Goal: Task Accomplishment & Management: Complete application form

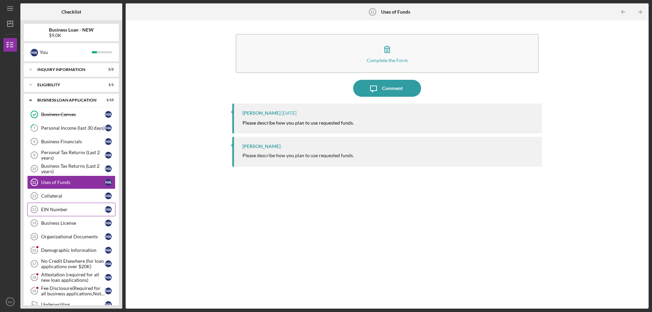
click at [71, 212] on link "EIN Number 13 EIN Number M A" at bounding box center [71, 210] width 88 height 14
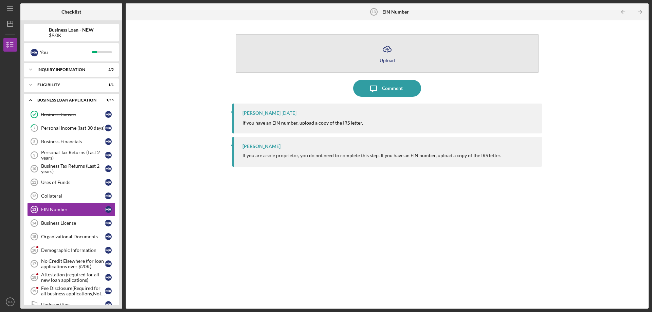
click at [389, 54] on icon "Icon/Upload" at bounding box center [386, 49] width 17 height 17
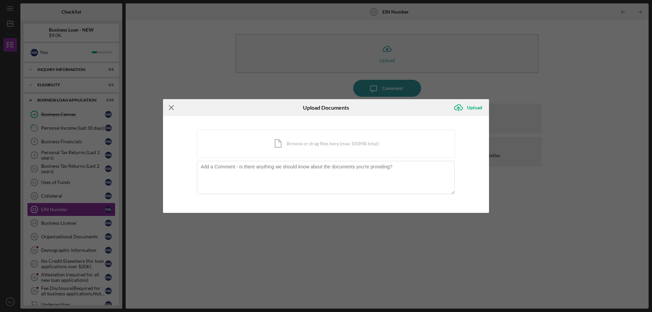
click at [171, 107] on line at bounding box center [171, 107] width 4 height 4
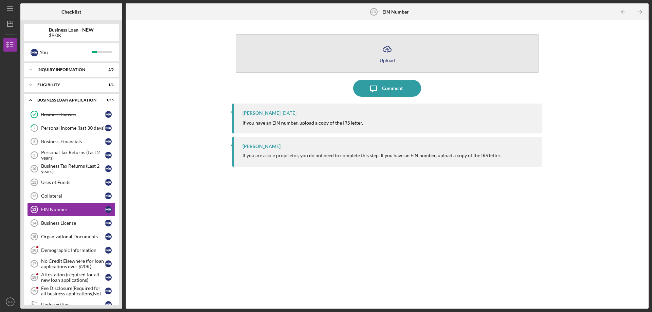
click at [384, 51] on icon "button" at bounding box center [387, 48] width 8 height 5
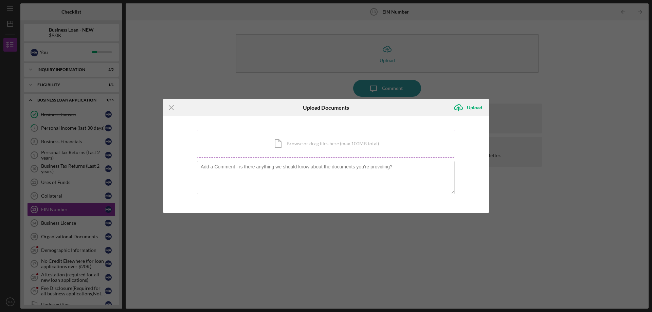
click at [333, 146] on div "Icon/Document Browse or drag files here (max 100MB total) Tap to choose files o…" at bounding box center [326, 144] width 258 height 28
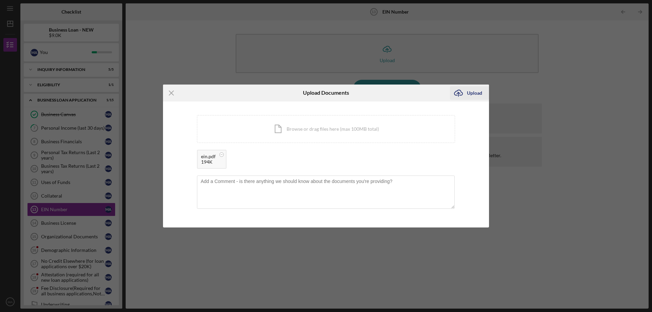
click at [478, 91] on div "Upload" at bounding box center [474, 93] width 15 height 14
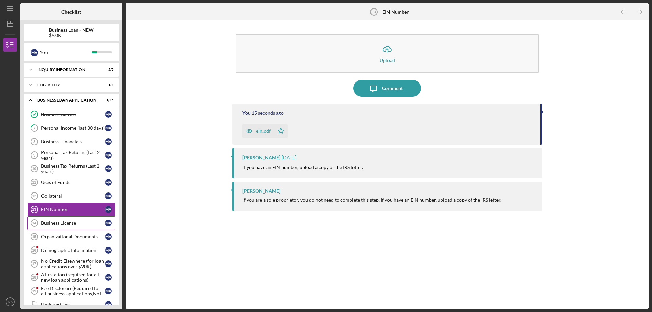
click at [58, 224] on div "Business License" at bounding box center [73, 222] width 64 height 5
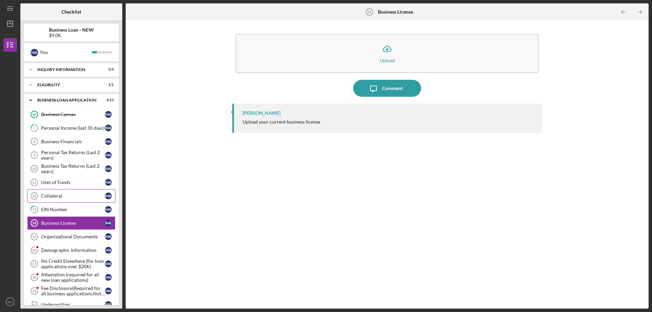
click at [84, 198] on div "Collateral" at bounding box center [73, 195] width 64 height 5
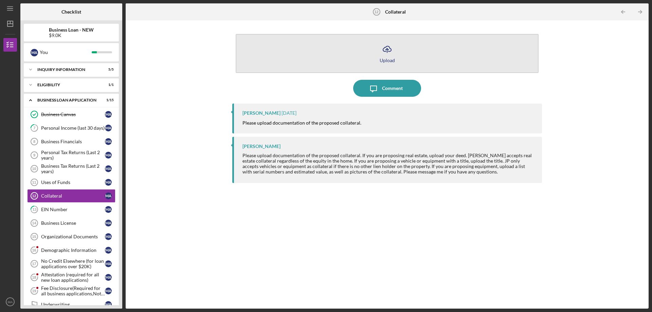
click at [388, 56] on icon "Icon/Upload" at bounding box center [386, 49] width 17 height 17
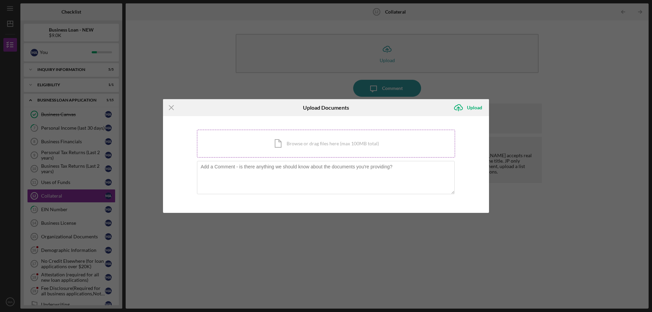
click at [323, 147] on div "Icon/Document Browse or drag files here (max 100MB total) Tap to choose files o…" at bounding box center [326, 144] width 258 height 28
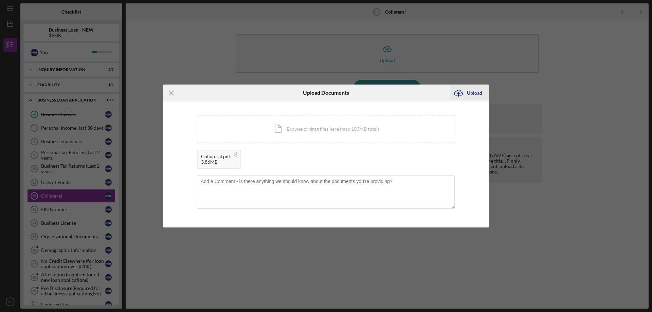
click at [476, 94] on div "Upload" at bounding box center [474, 93] width 15 height 14
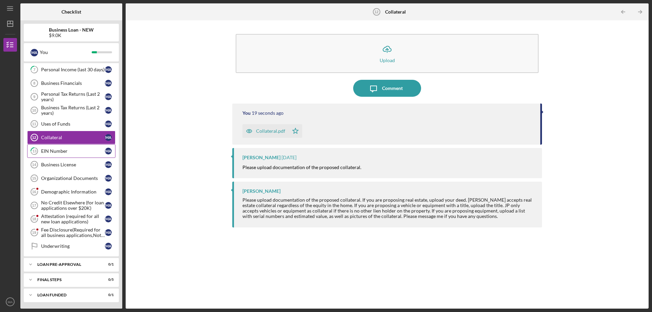
scroll to position [59, 0]
click at [71, 155] on link "13 EIN Number M A" at bounding box center [71, 151] width 88 height 14
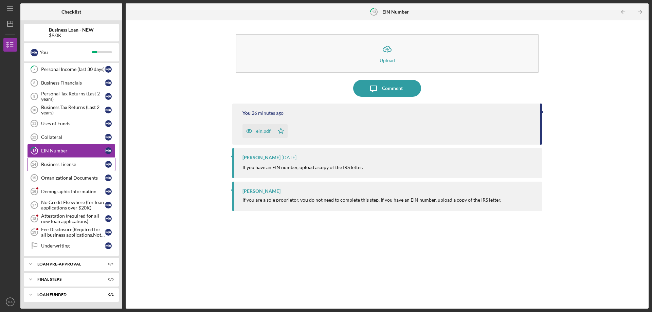
click at [88, 163] on div "Business License" at bounding box center [73, 164] width 64 height 5
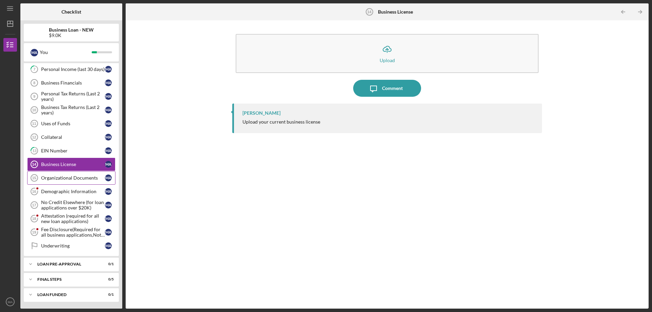
click at [71, 176] on div "Organizational Documents" at bounding box center [73, 177] width 64 height 5
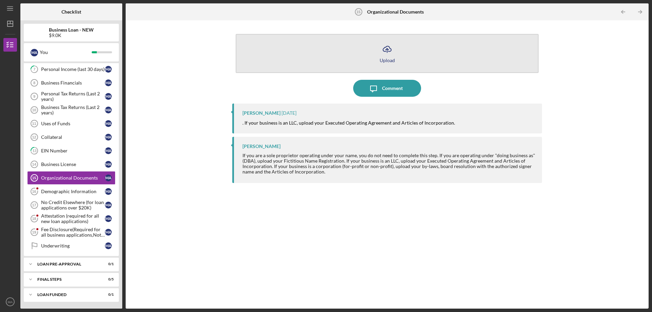
click at [380, 53] on icon "Icon/Upload" at bounding box center [386, 49] width 17 height 17
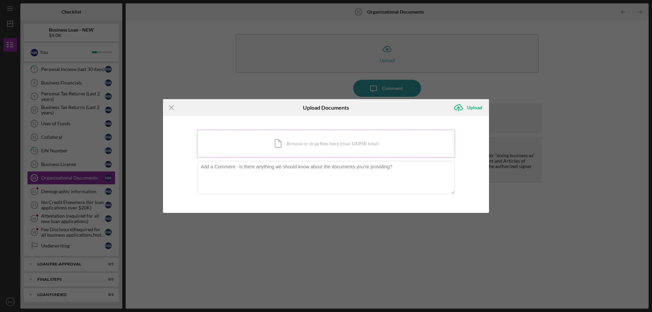
click at [317, 147] on div "Icon/Document Browse or drag files here (max 100MB total) Tap to choose files o…" at bounding box center [326, 144] width 258 height 28
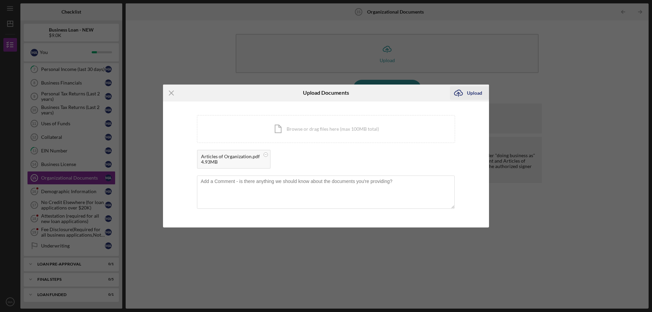
click at [473, 94] on div "Upload" at bounding box center [474, 93] width 15 height 14
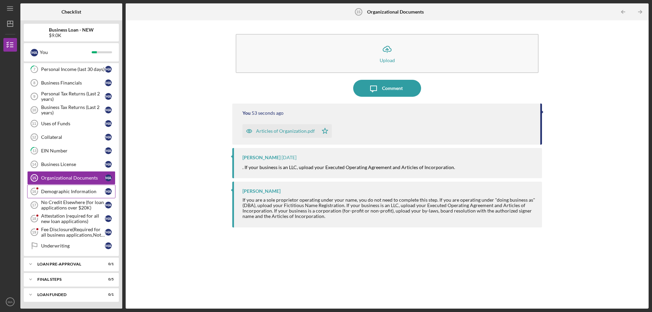
click at [74, 191] on div "Demographic Information" at bounding box center [73, 191] width 64 height 5
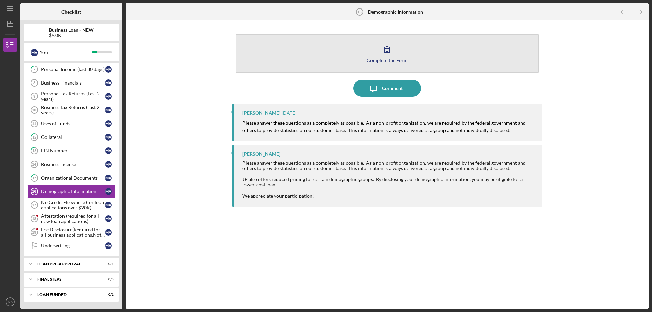
click at [379, 49] on icon "button" at bounding box center [386, 49] width 17 height 17
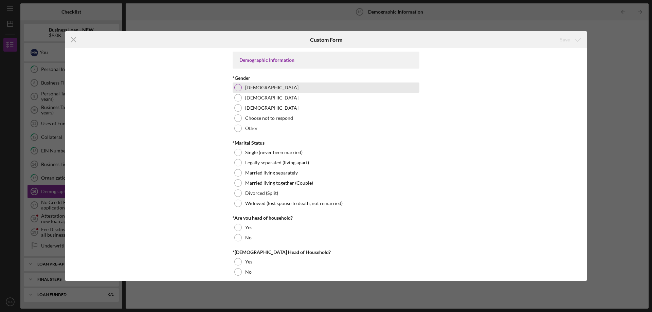
click at [239, 85] on div at bounding box center [237, 87] width 7 height 7
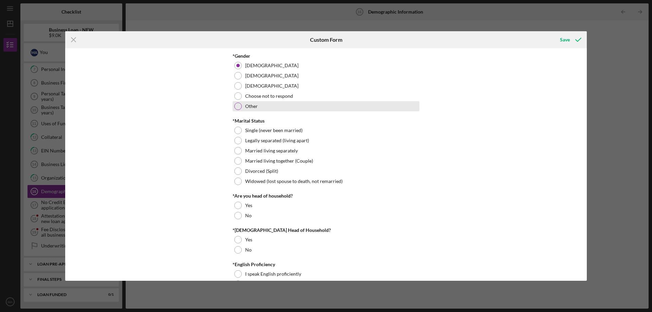
scroll to position [34, 0]
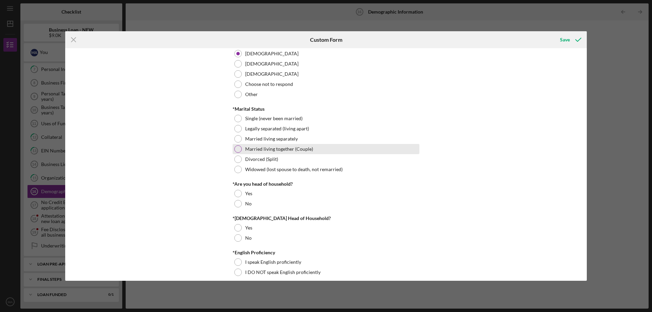
click at [237, 147] on div at bounding box center [237, 148] width 7 height 7
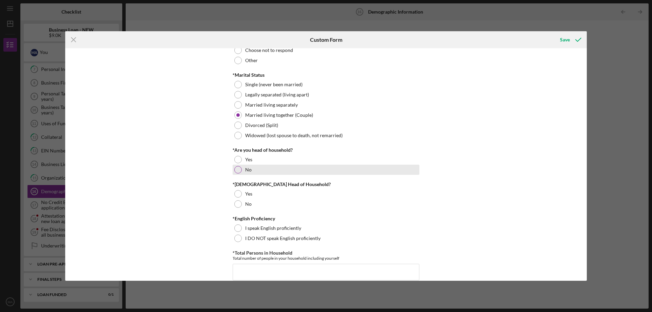
click at [240, 169] on div at bounding box center [237, 169] width 7 height 7
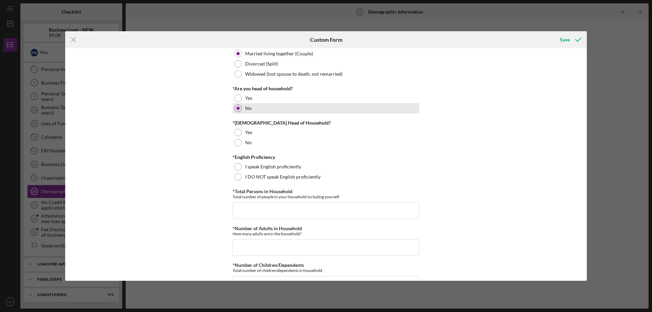
scroll to position [136, 0]
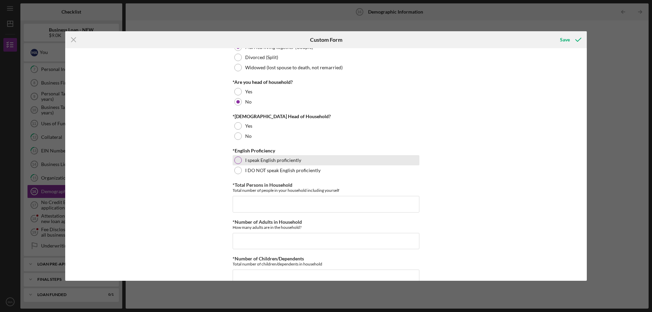
click at [239, 161] on div at bounding box center [237, 159] width 7 height 7
click at [257, 201] on input "*Total Persons in Household" at bounding box center [325, 204] width 187 height 16
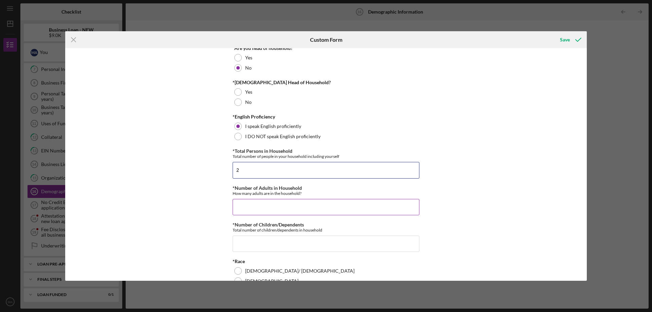
type input "2"
click at [263, 209] on input "*Number of Adults in Household" at bounding box center [325, 207] width 187 height 16
type input "2"
click at [254, 247] on input "*Number of Children/Dependents" at bounding box center [325, 244] width 187 height 16
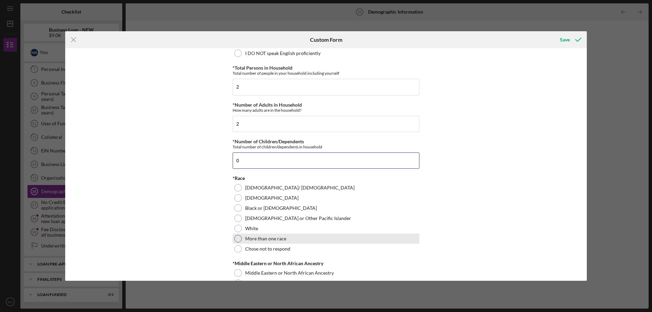
scroll to position [305, 0]
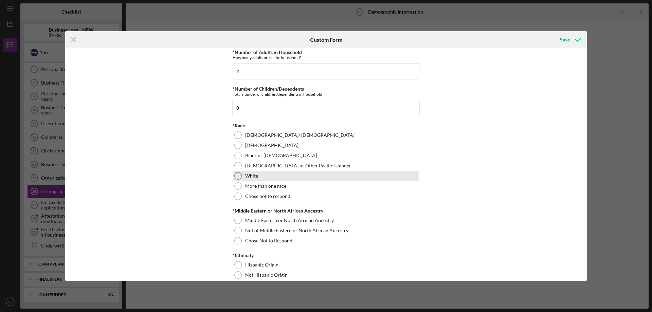
type input "0"
click at [236, 174] on div at bounding box center [237, 175] width 7 height 7
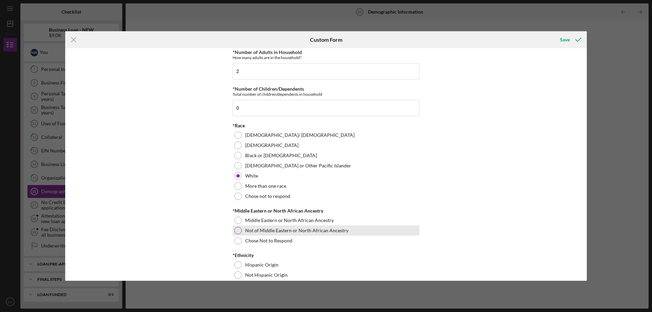
click at [237, 230] on div at bounding box center [237, 230] width 7 height 7
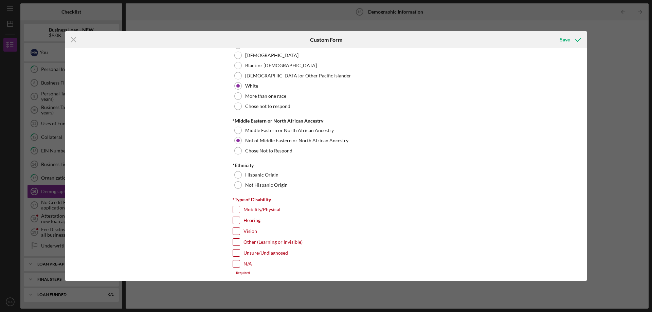
scroll to position [407, 0]
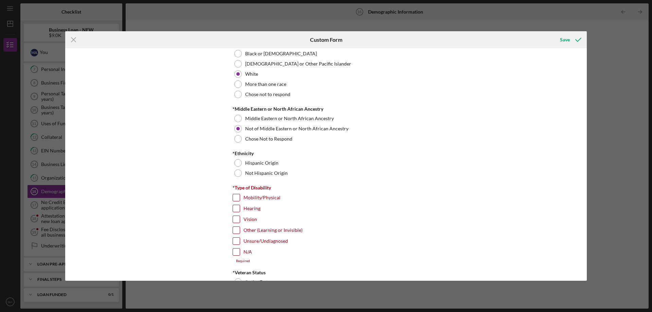
click at [236, 251] on input "N/A" at bounding box center [236, 251] width 7 height 7
checkbox input "true"
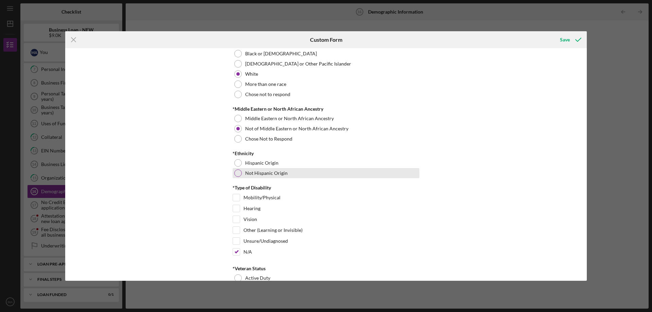
click at [238, 174] on div at bounding box center [237, 172] width 7 height 7
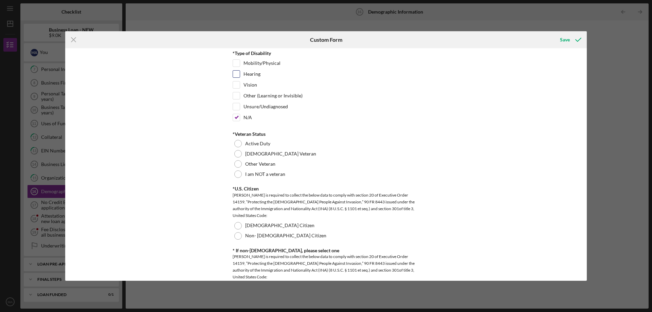
scroll to position [543, 0]
click at [236, 173] on div at bounding box center [237, 172] width 7 height 7
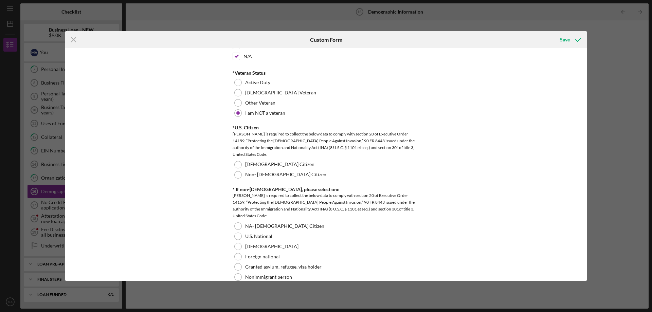
scroll to position [611, 0]
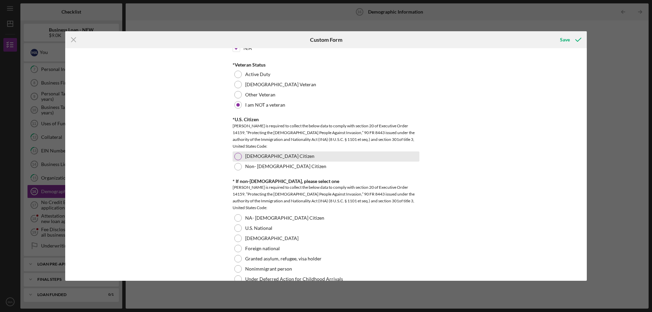
click at [238, 156] on div at bounding box center [237, 156] width 7 height 7
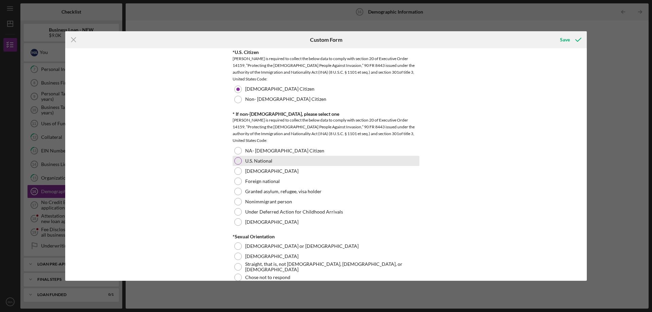
scroll to position [679, 0]
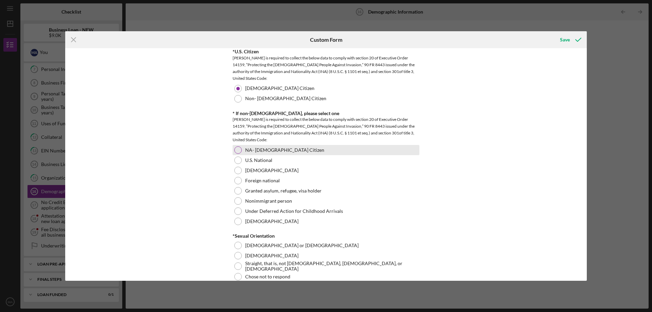
click at [237, 148] on div at bounding box center [237, 149] width 7 height 7
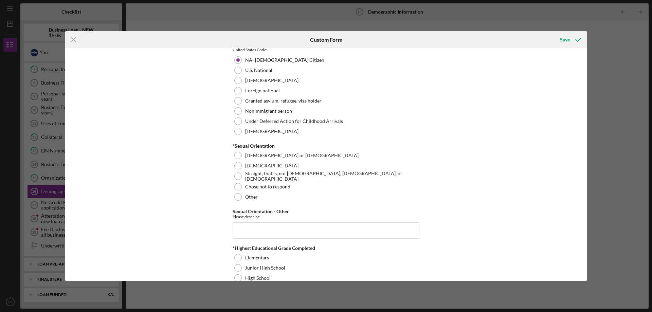
scroll to position [781, 0]
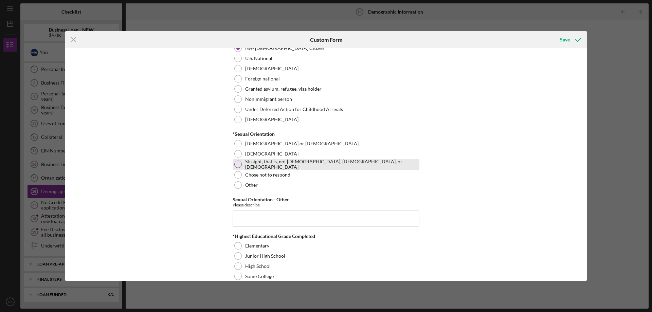
click at [237, 163] on div at bounding box center [237, 164] width 7 height 7
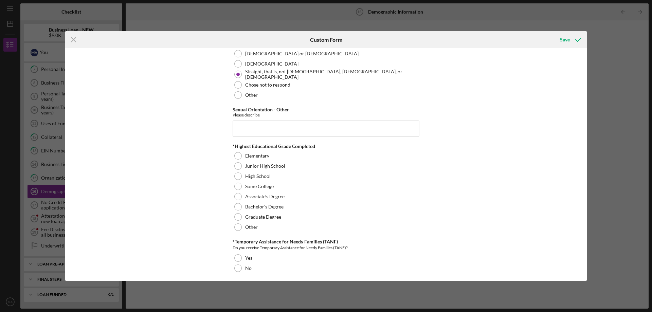
scroll to position [882, 0]
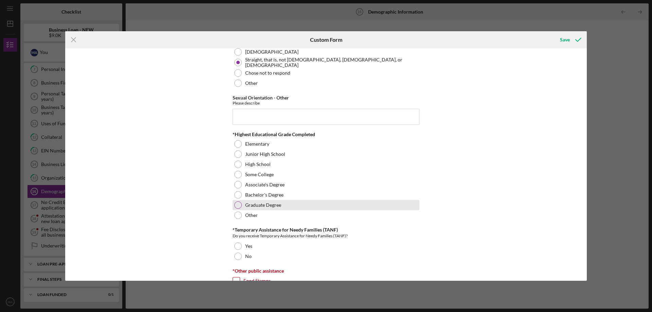
click at [237, 204] on div at bounding box center [237, 204] width 7 height 7
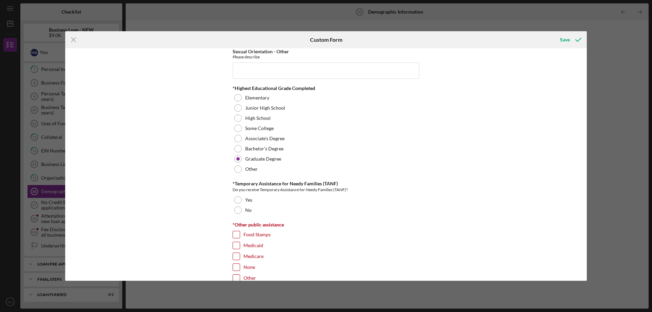
scroll to position [950, 0]
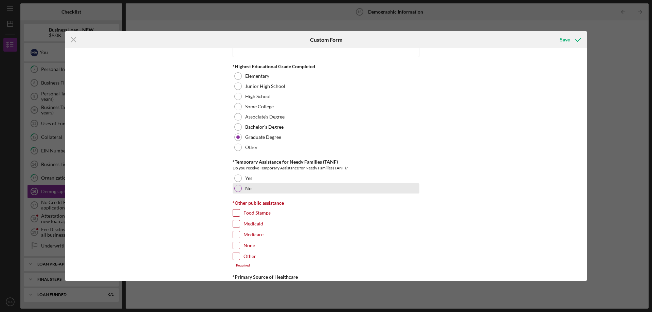
click at [237, 188] on div at bounding box center [237, 188] width 7 height 7
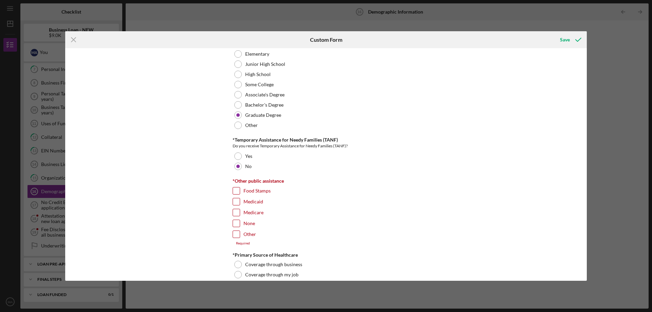
scroll to position [984, 0]
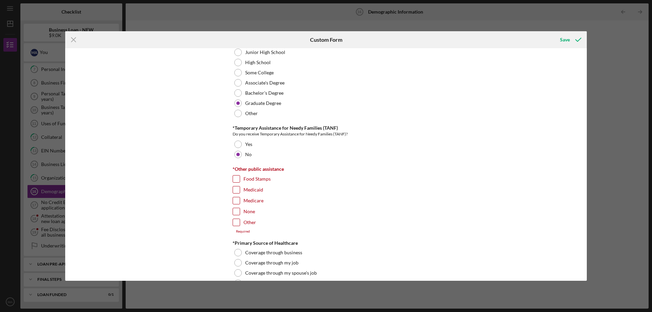
click at [233, 211] on input "None" at bounding box center [236, 211] width 7 height 7
checkbox input "true"
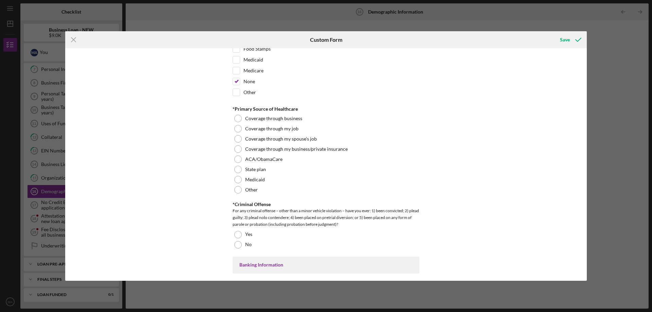
scroll to position [1120, 0]
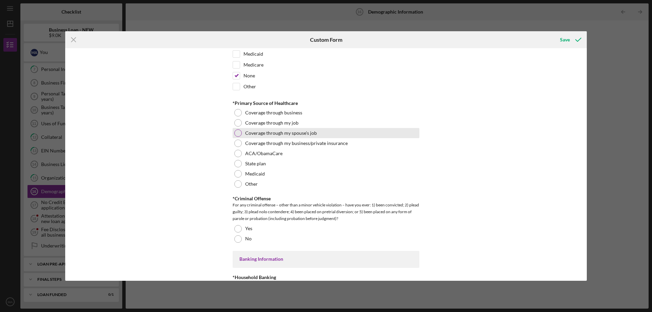
click at [237, 133] on div at bounding box center [237, 132] width 7 height 7
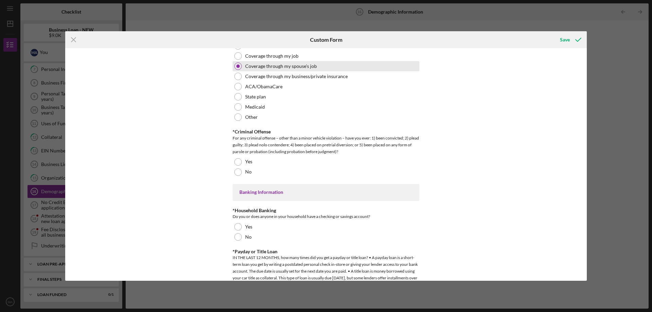
scroll to position [1188, 0]
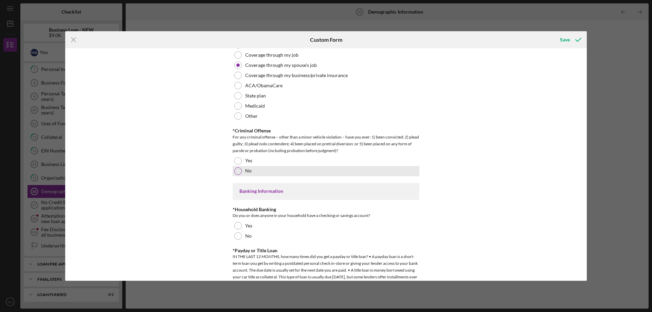
click at [237, 168] on div at bounding box center [237, 170] width 7 height 7
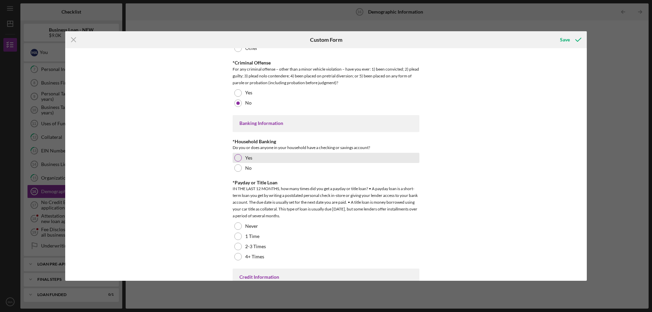
click at [238, 158] on div at bounding box center [237, 157] width 7 height 7
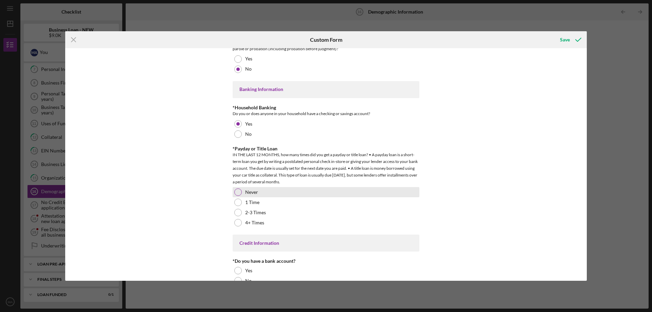
click at [237, 192] on div at bounding box center [237, 191] width 7 height 7
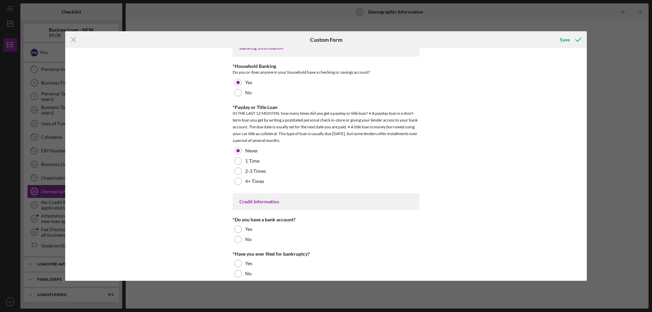
scroll to position [1338, 0]
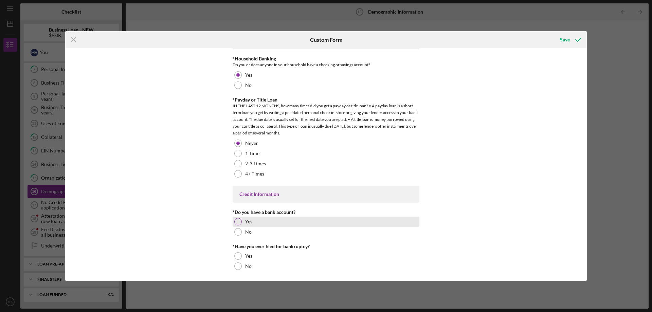
click at [240, 220] on div at bounding box center [237, 221] width 7 height 7
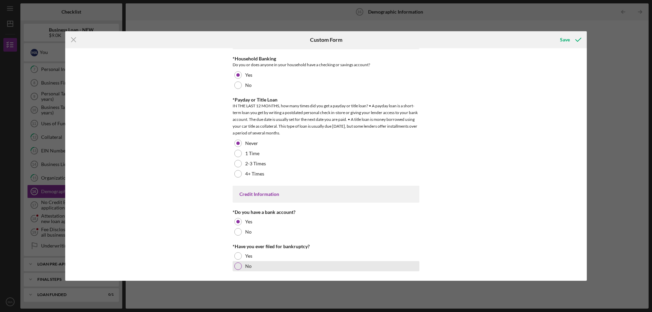
click at [238, 266] on div at bounding box center [237, 265] width 7 height 7
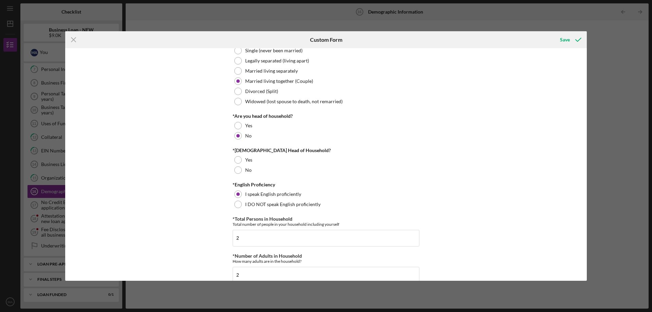
scroll to position [136, 0]
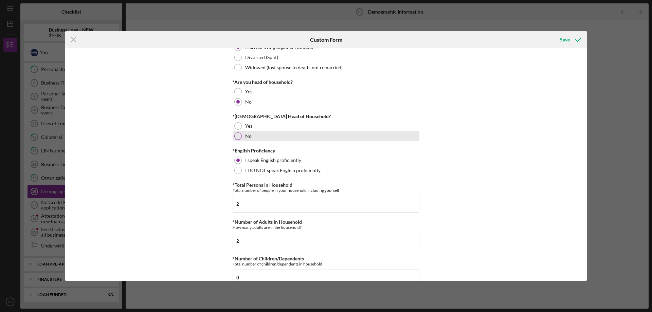
click at [237, 137] on div at bounding box center [237, 135] width 7 height 7
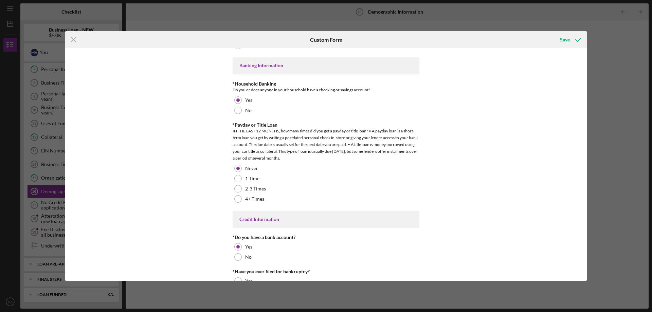
scroll to position [1338, 0]
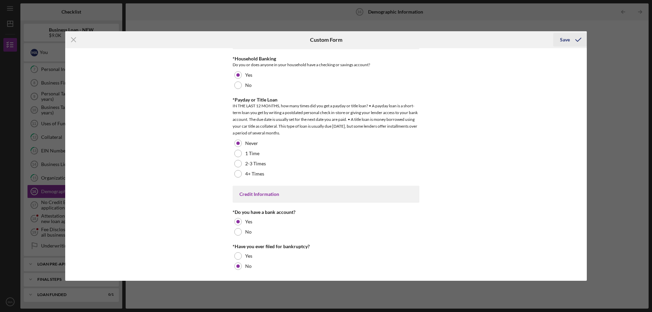
click at [562, 40] on div "Save" at bounding box center [565, 40] width 10 height 14
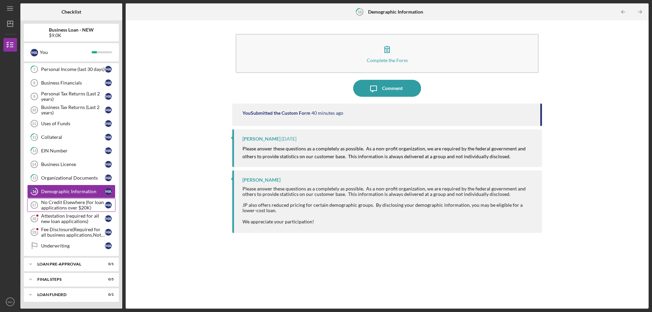
click at [90, 209] on div "No Credit Elsewhere (for loan applications over $20K)" at bounding box center [73, 205] width 64 height 11
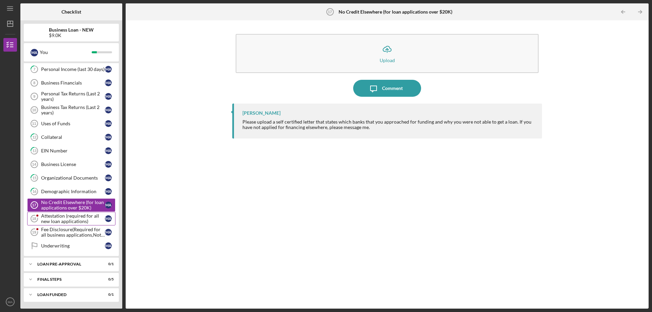
click at [72, 222] on div "Attestation (required for all new loan applications)" at bounding box center [73, 218] width 64 height 11
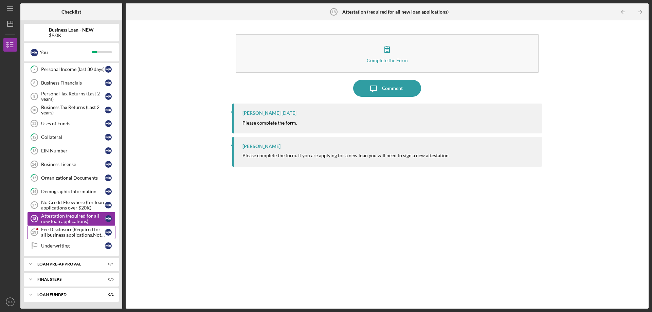
click at [80, 232] on div "Fee Disclosure(Required for all business applications,Not needed for Contractor…" at bounding box center [73, 232] width 64 height 11
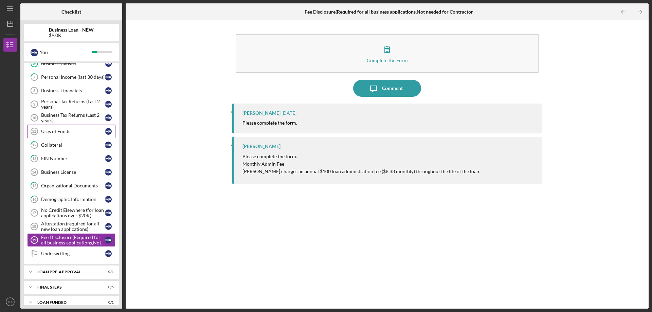
scroll to position [59, 0]
